Goal: Task Accomplishment & Management: Complete application form

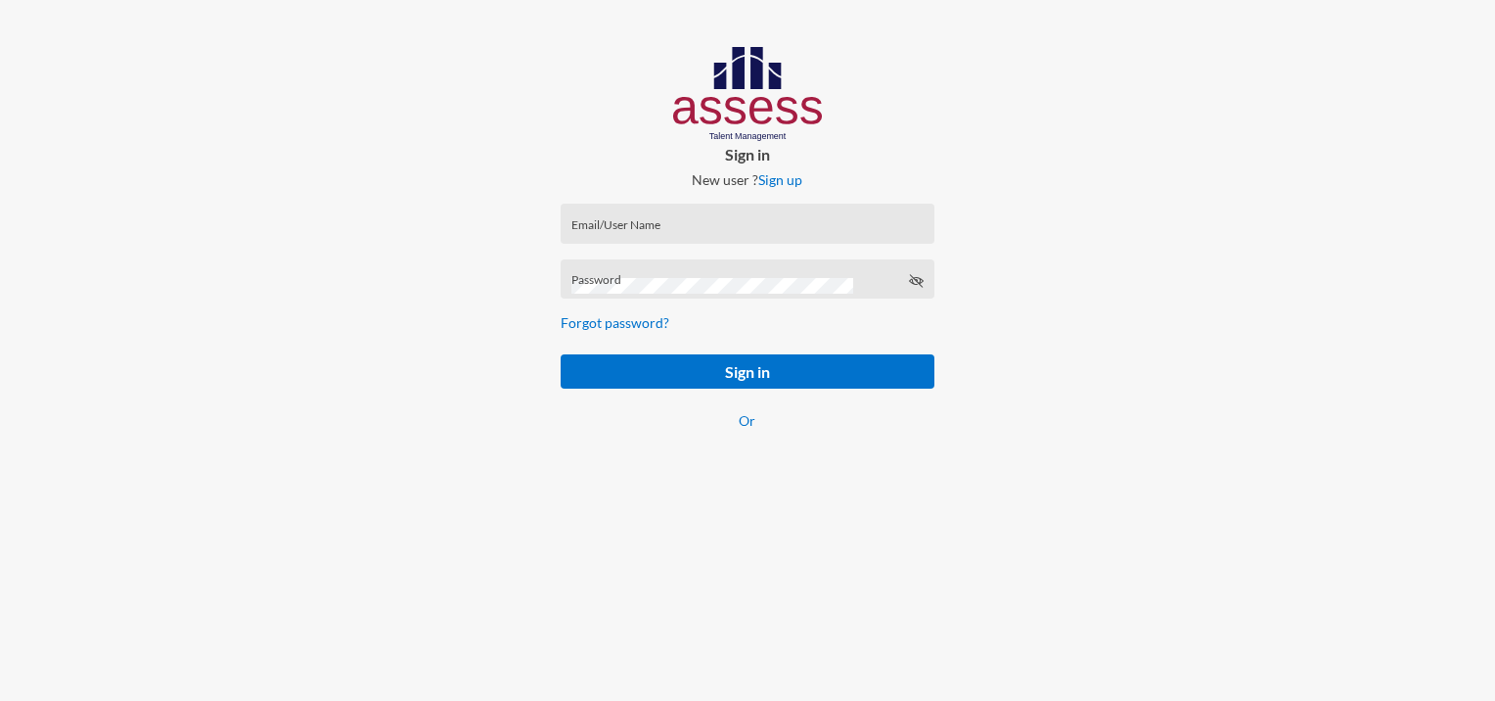
click at [607, 232] on input "Email/User Name" at bounding box center [748, 230] width 352 height 16
paste input "mhspl17742"
type input "mhspl17742"
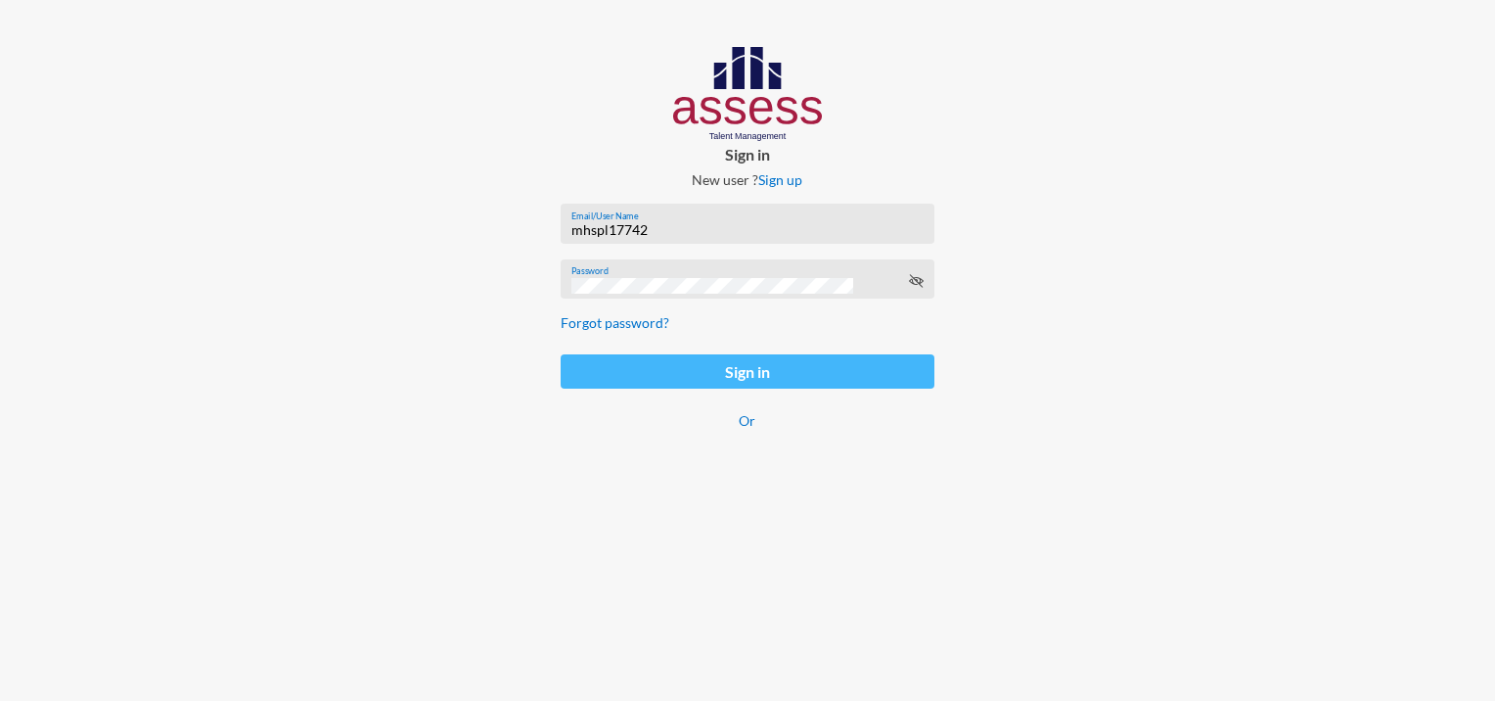
click at [701, 360] on button "Sign in" at bounding box center [747, 371] width 373 height 34
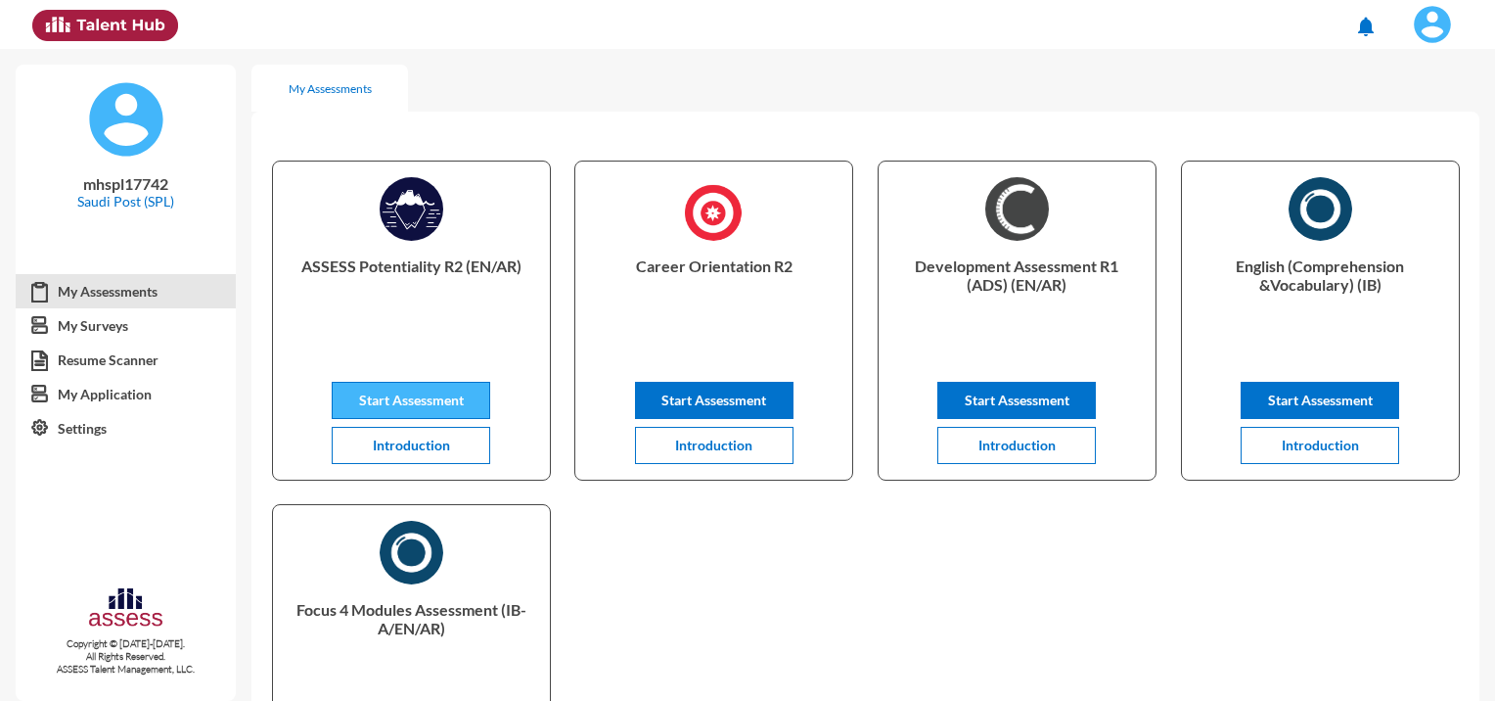
click at [421, 399] on span "Start Assessment" at bounding box center [411, 399] width 105 height 17
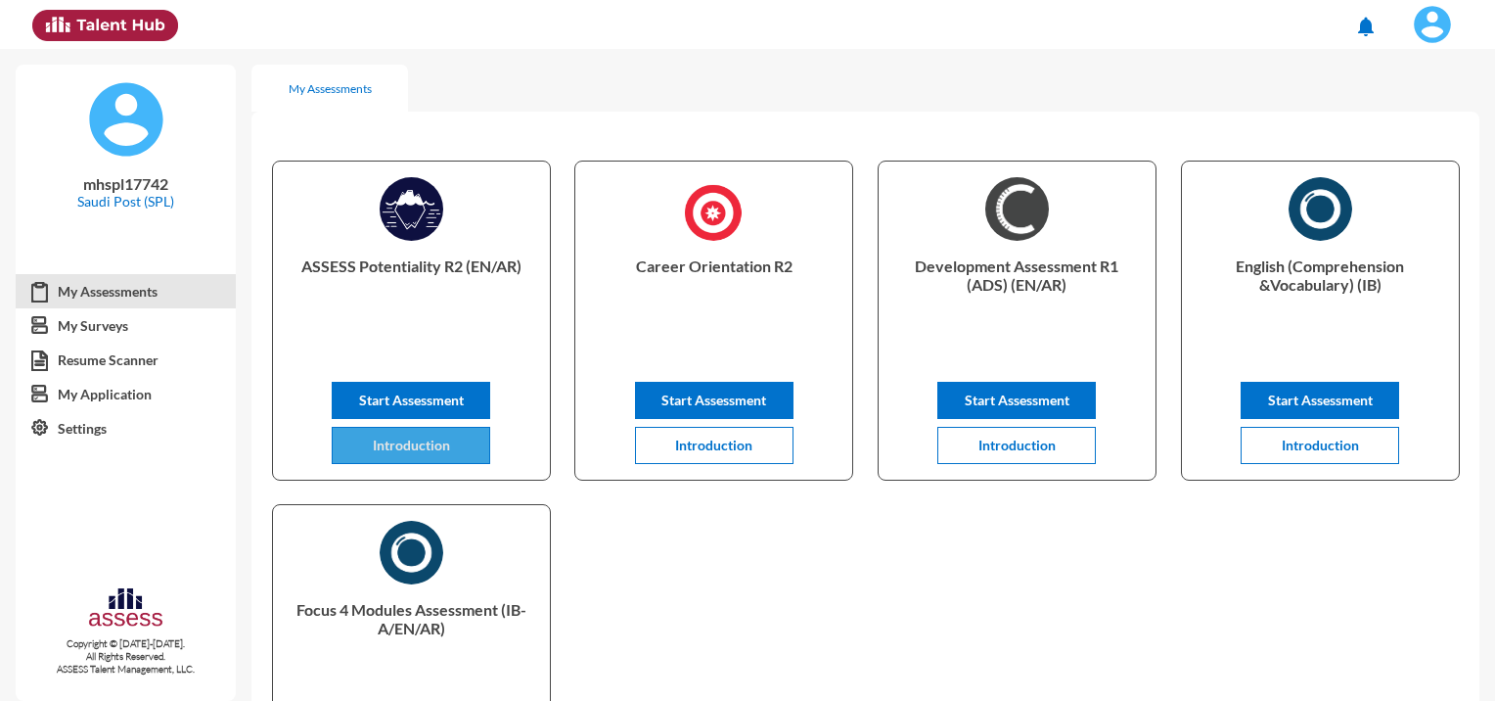
click at [446, 450] on span "Introduction" at bounding box center [411, 444] width 77 height 17
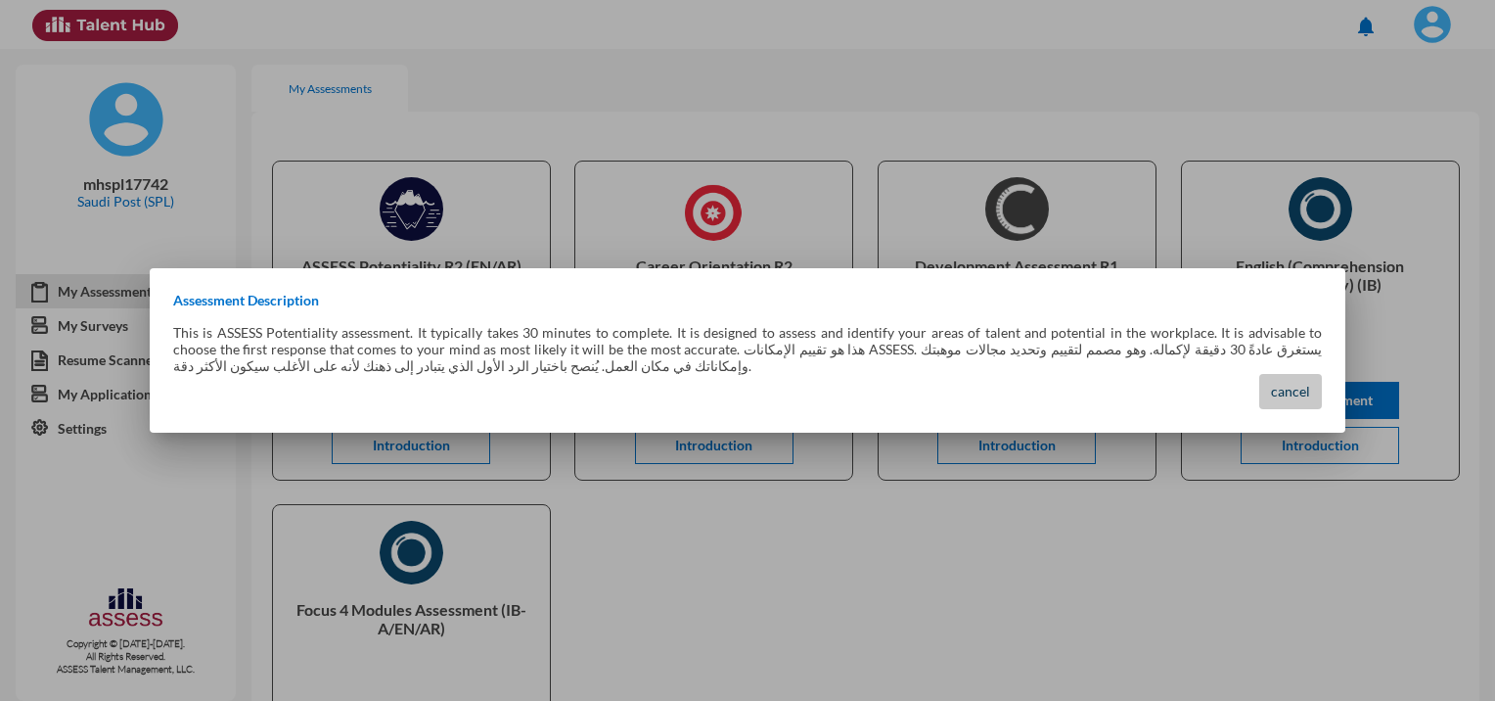
click at [1290, 396] on span "cancel" at bounding box center [1290, 391] width 39 height 17
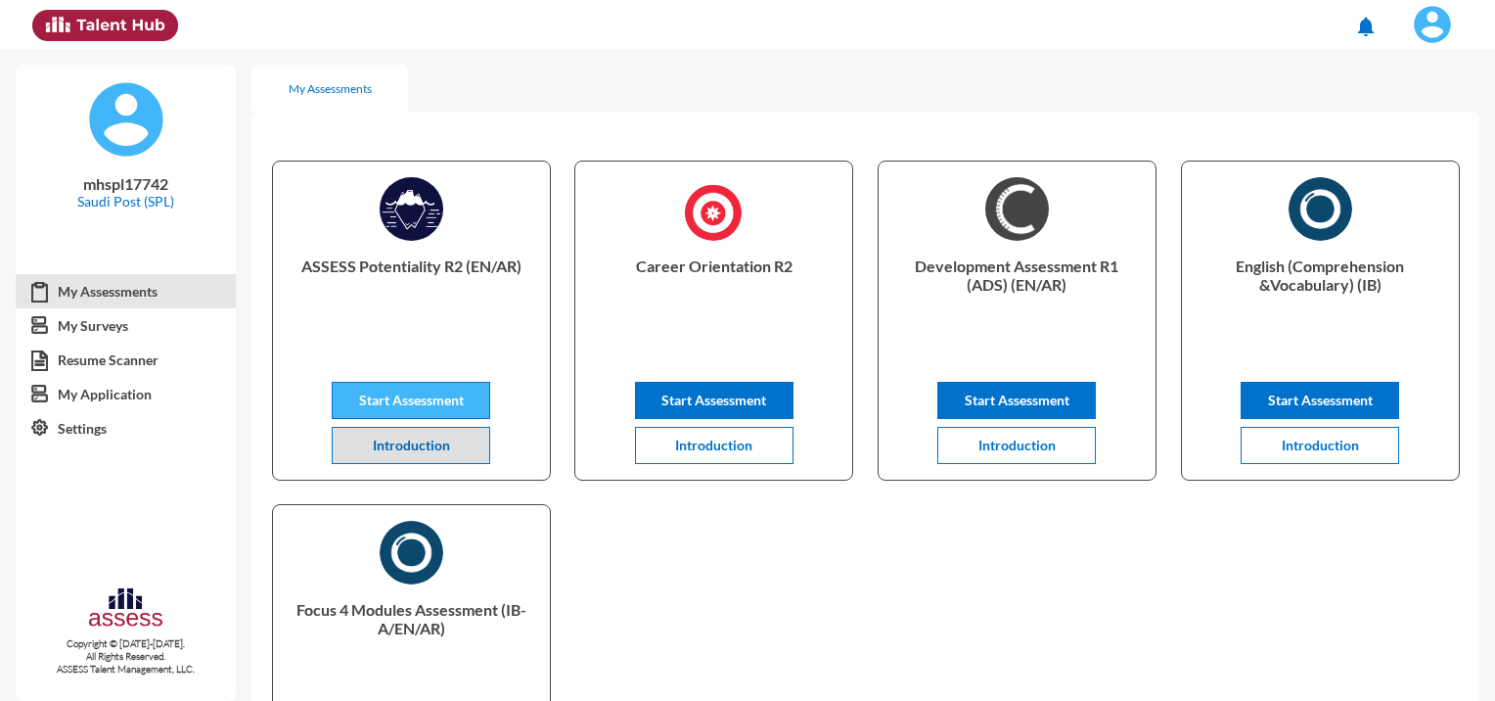
click at [403, 401] on span "Start Assessment" at bounding box center [411, 399] width 105 height 17
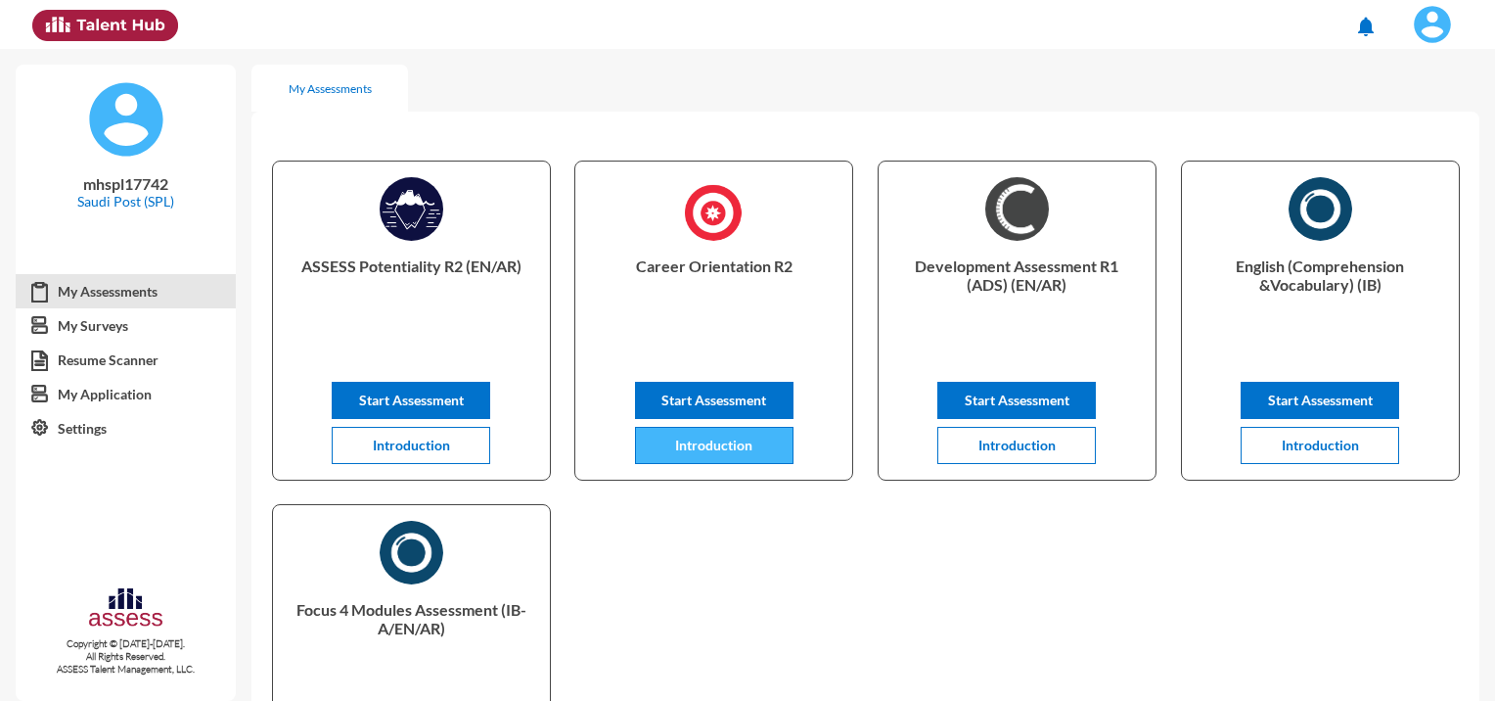
click at [734, 449] on span "Introduction" at bounding box center [713, 444] width 77 height 17
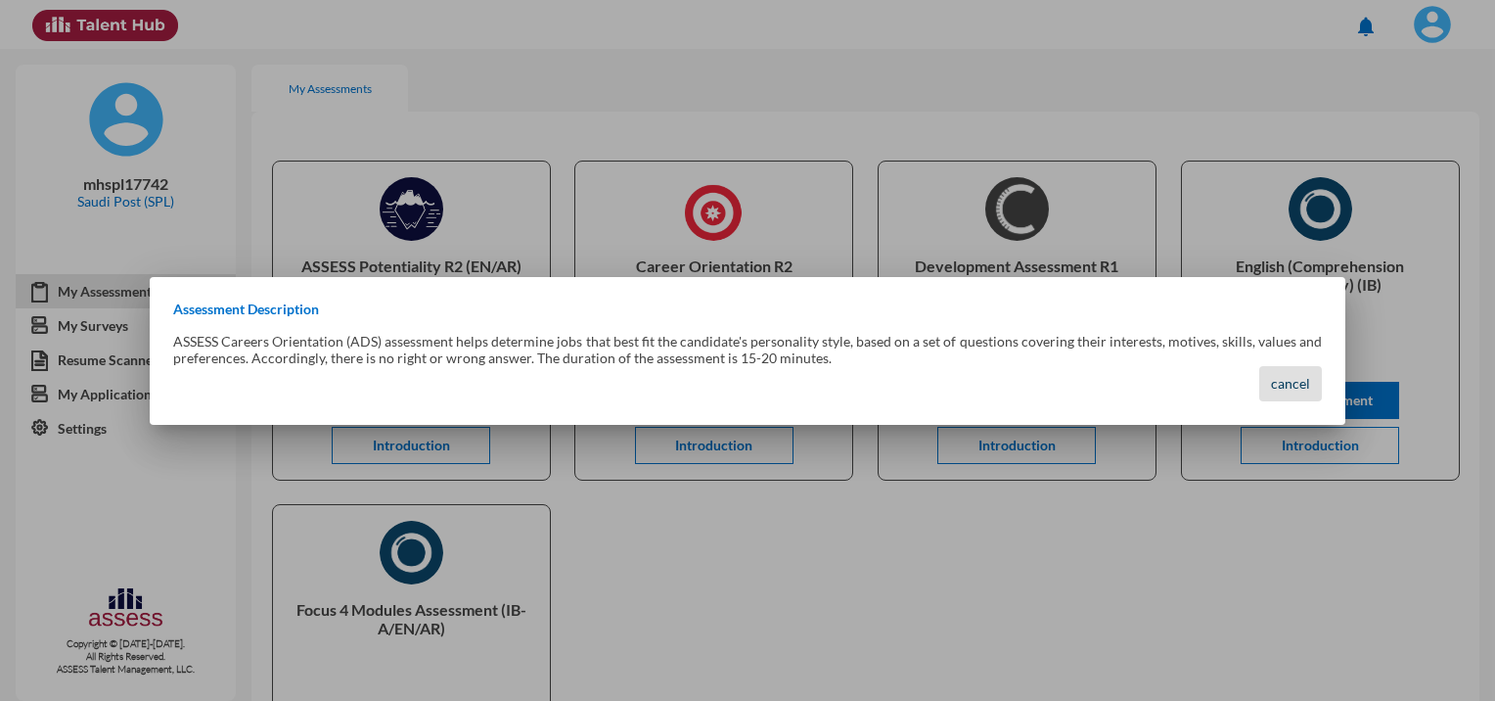
click at [1297, 381] on span "cancel" at bounding box center [1290, 383] width 39 height 17
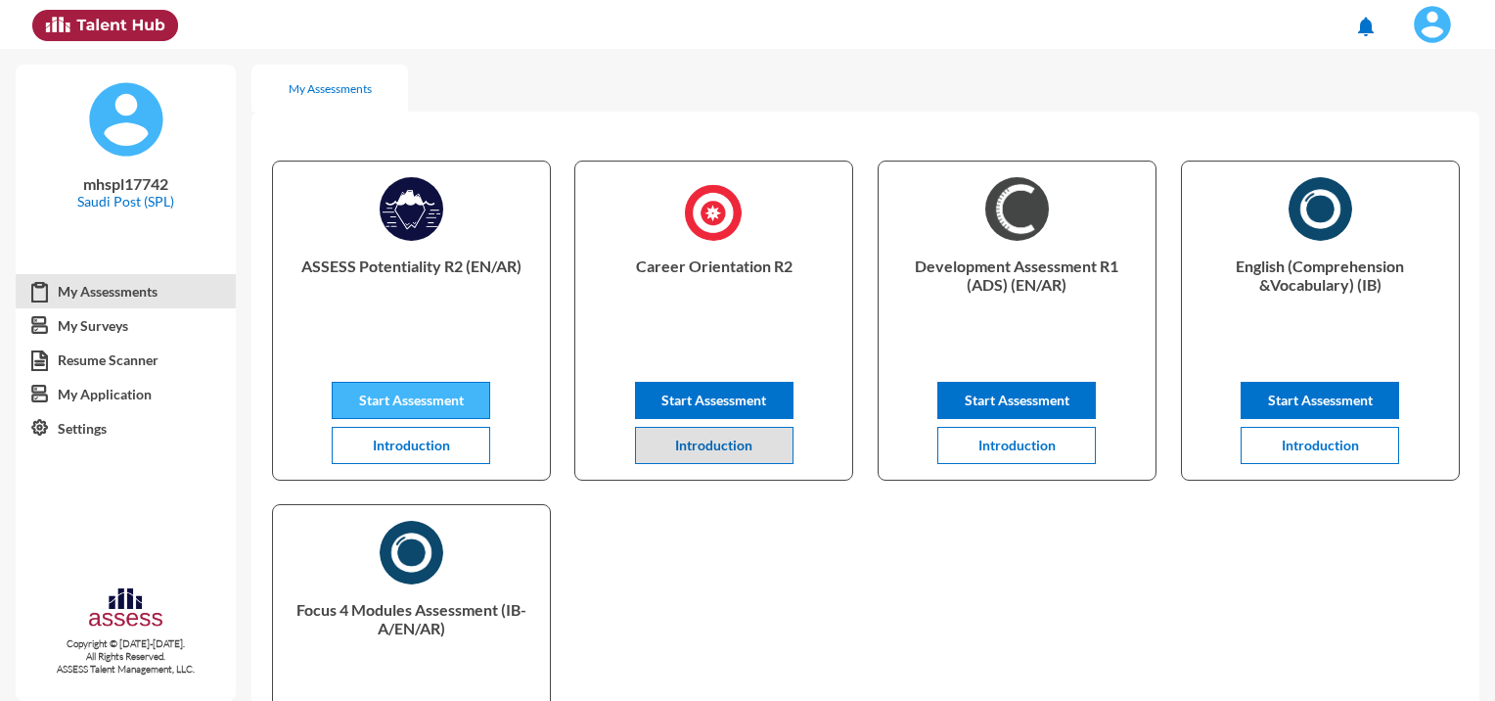
click at [411, 391] on button "Start Assessment" at bounding box center [411, 400] width 159 height 37
click at [715, 632] on div "ASSESS Potentiality R2 (EN/AR) Start Assessment Introduction Career Orientation…" at bounding box center [866, 492] width 1228 height 720
click at [1431, 31] on img at bounding box center [1432, 24] width 39 height 39
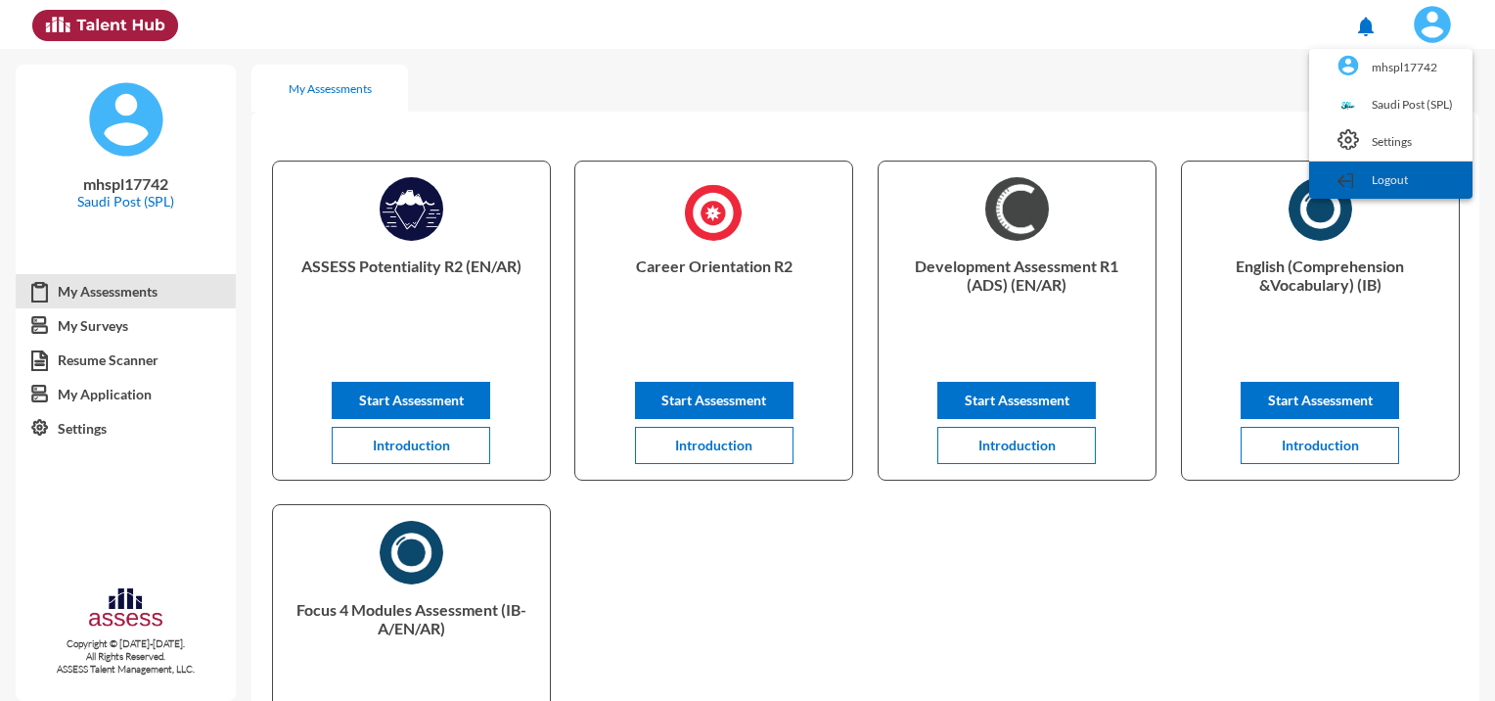
click at [1376, 179] on link "Logout" at bounding box center [1391, 179] width 144 height 37
